Goal: Subscribe to service/newsletter

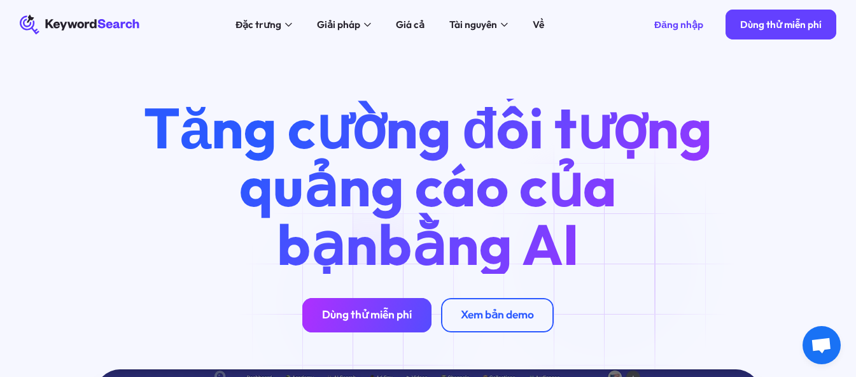
click at [373, 310] on link "Dùng thử miễn phí" at bounding box center [366, 315] width 129 height 34
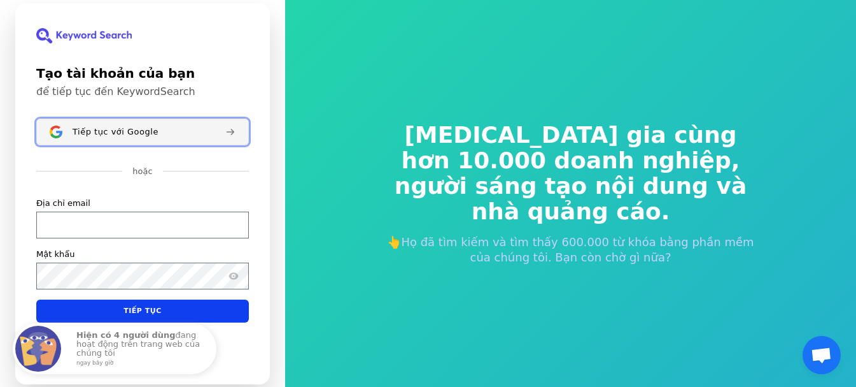
click at [85, 134] on font "Tiếp tục với Google" at bounding box center [116, 131] width 86 height 10
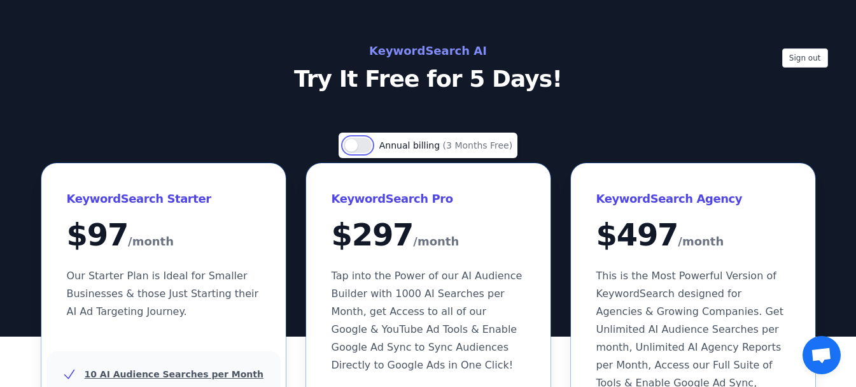
click at [367, 146] on button "Use setting" at bounding box center [358, 145] width 28 height 15
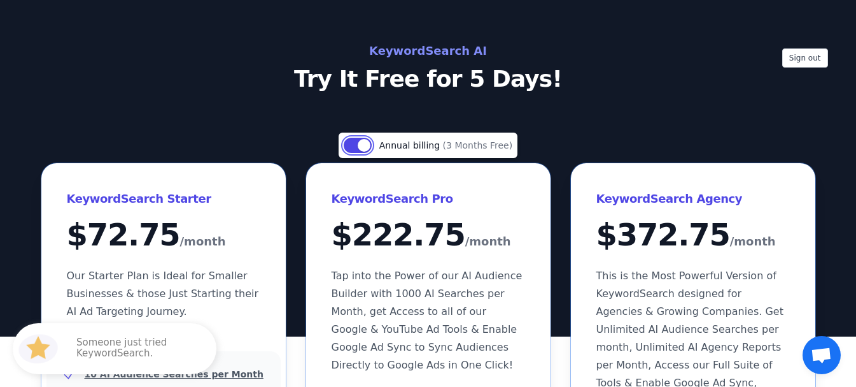
click at [368, 146] on button "Use setting" at bounding box center [358, 145] width 28 height 15
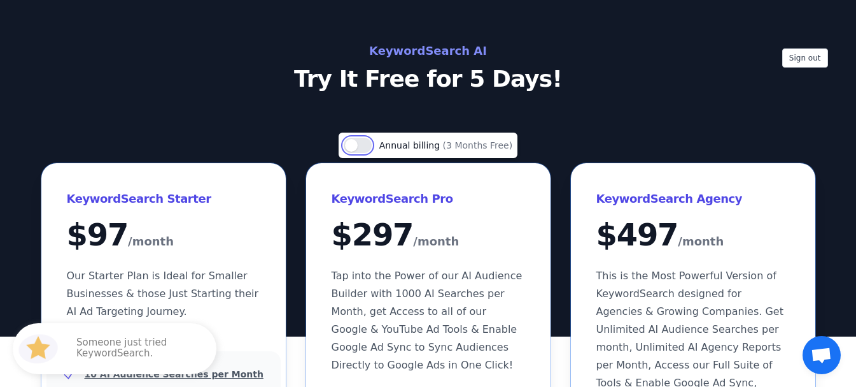
click at [368, 146] on button "Use setting" at bounding box center [358, 145] width 28 height 15
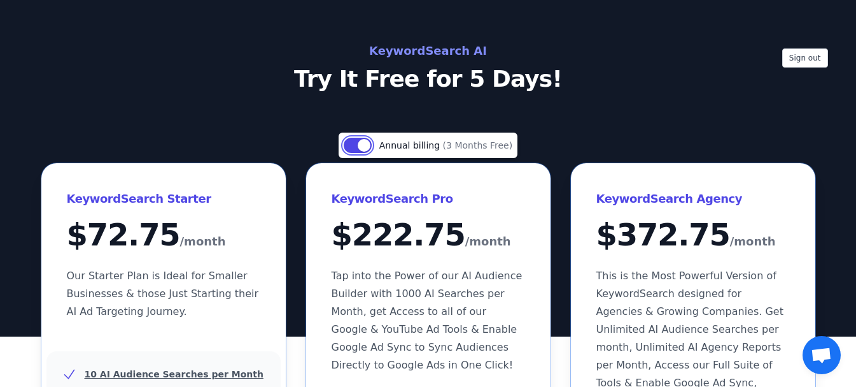
click at [368, 146] on button "Use setting" at bounding box center [358, 145] width 28 height 15
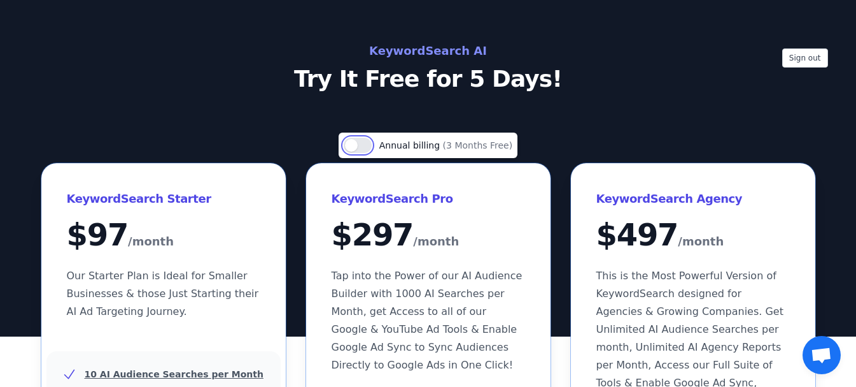
click at [368, 146] on button "Use setting" at bounding box center [358, 145] width 28 height 15
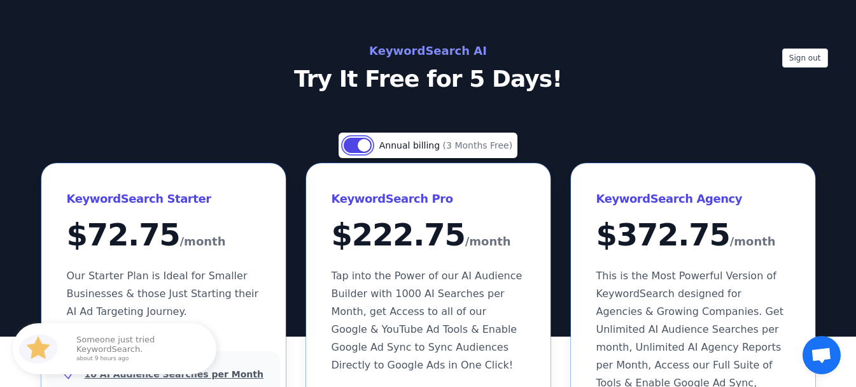
click at [368, 146] on button "Use setting" at bounding box center [358, 145] width 28 height 15
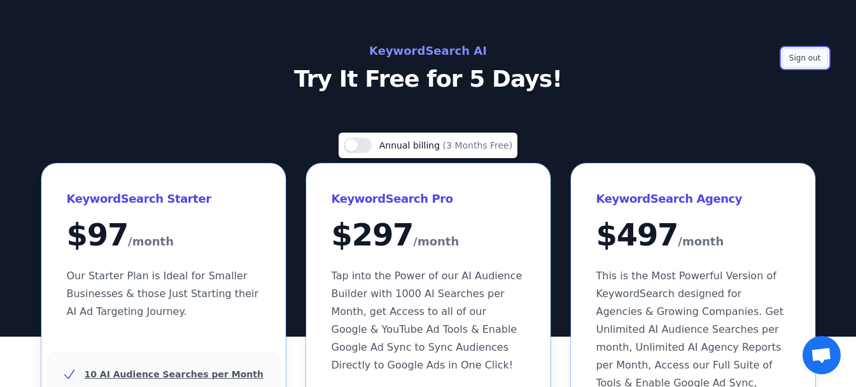
click at [793, 57] on button "Sign out" at bounding box center [806, 57] width 46 height 19
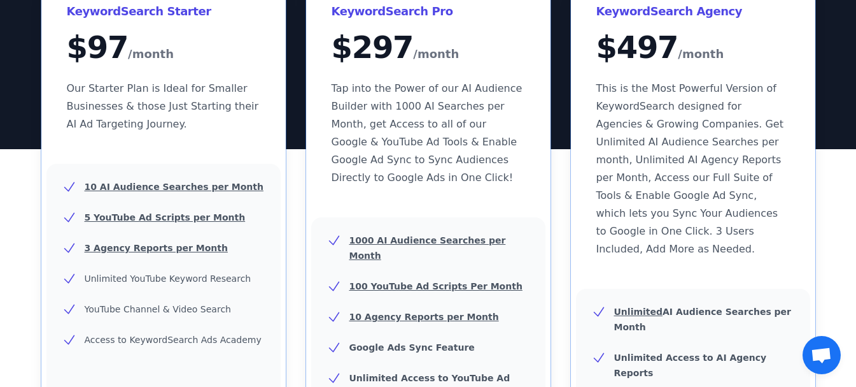
scroll to position [191, 0]
